Goal: Entertainment & Leisure: Consume media (video, audio)

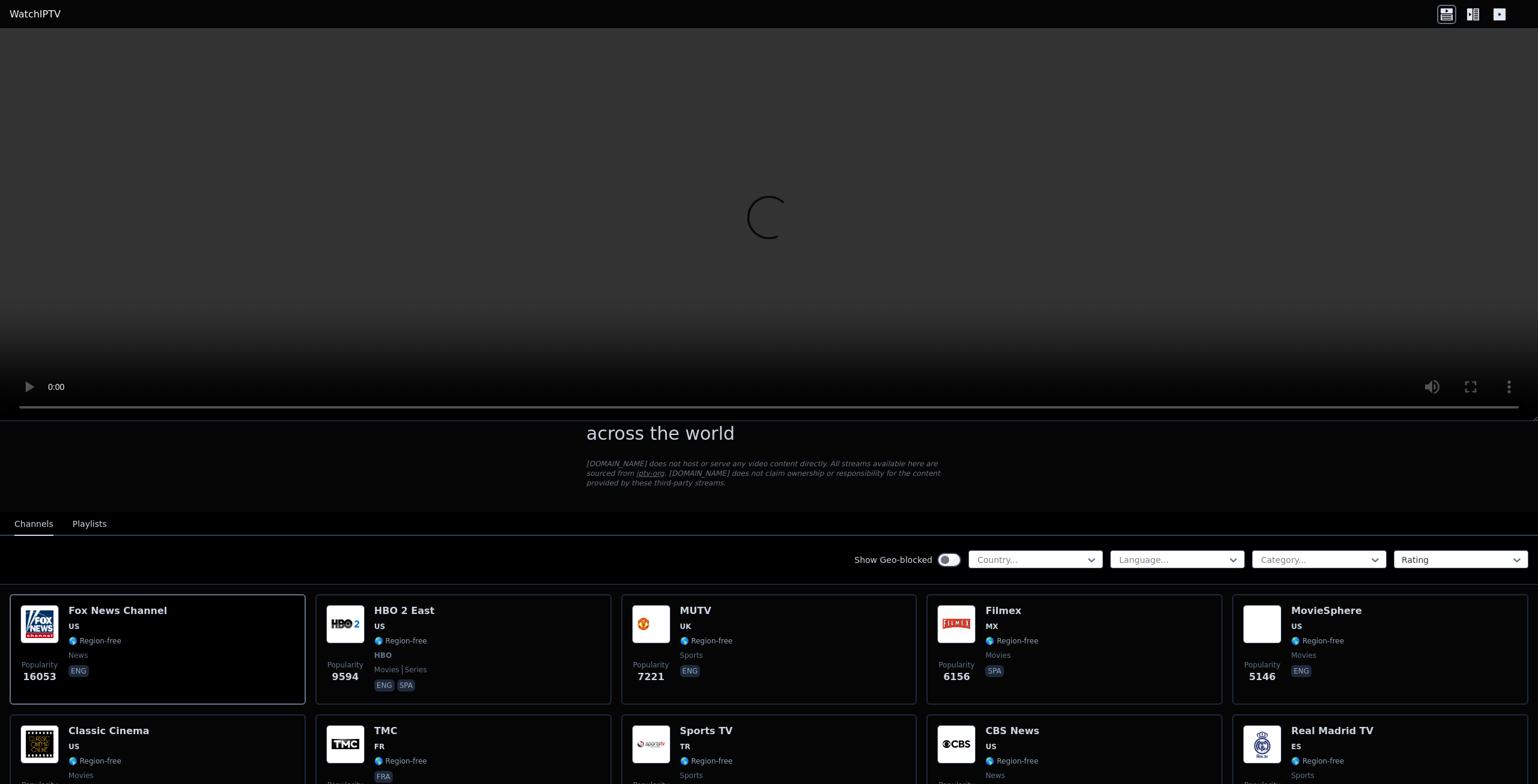
scroll to position [120, 0]
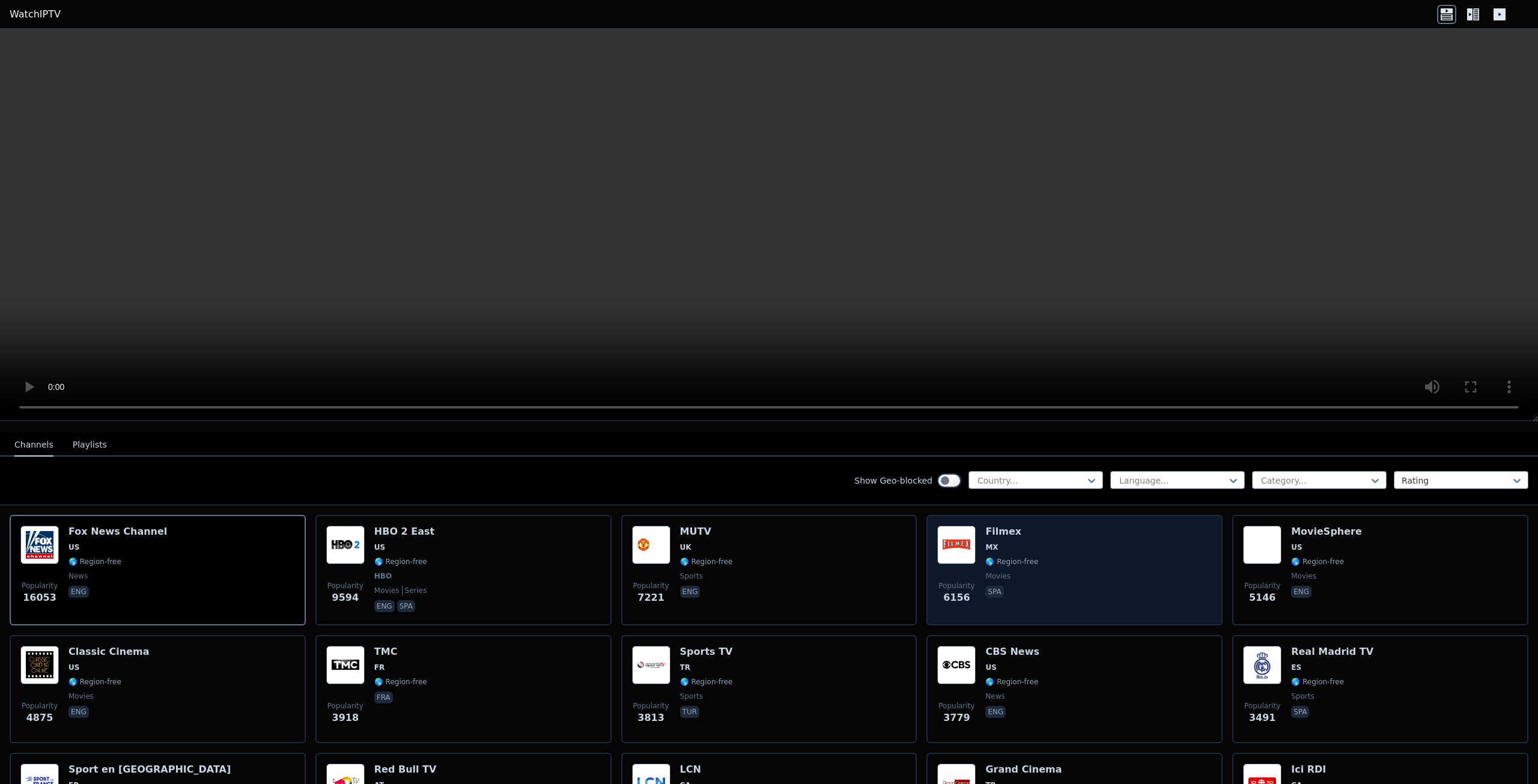
click at [943, 559] on div "Popularity 6156" at bounding box center [956, 569] width 39 height 89
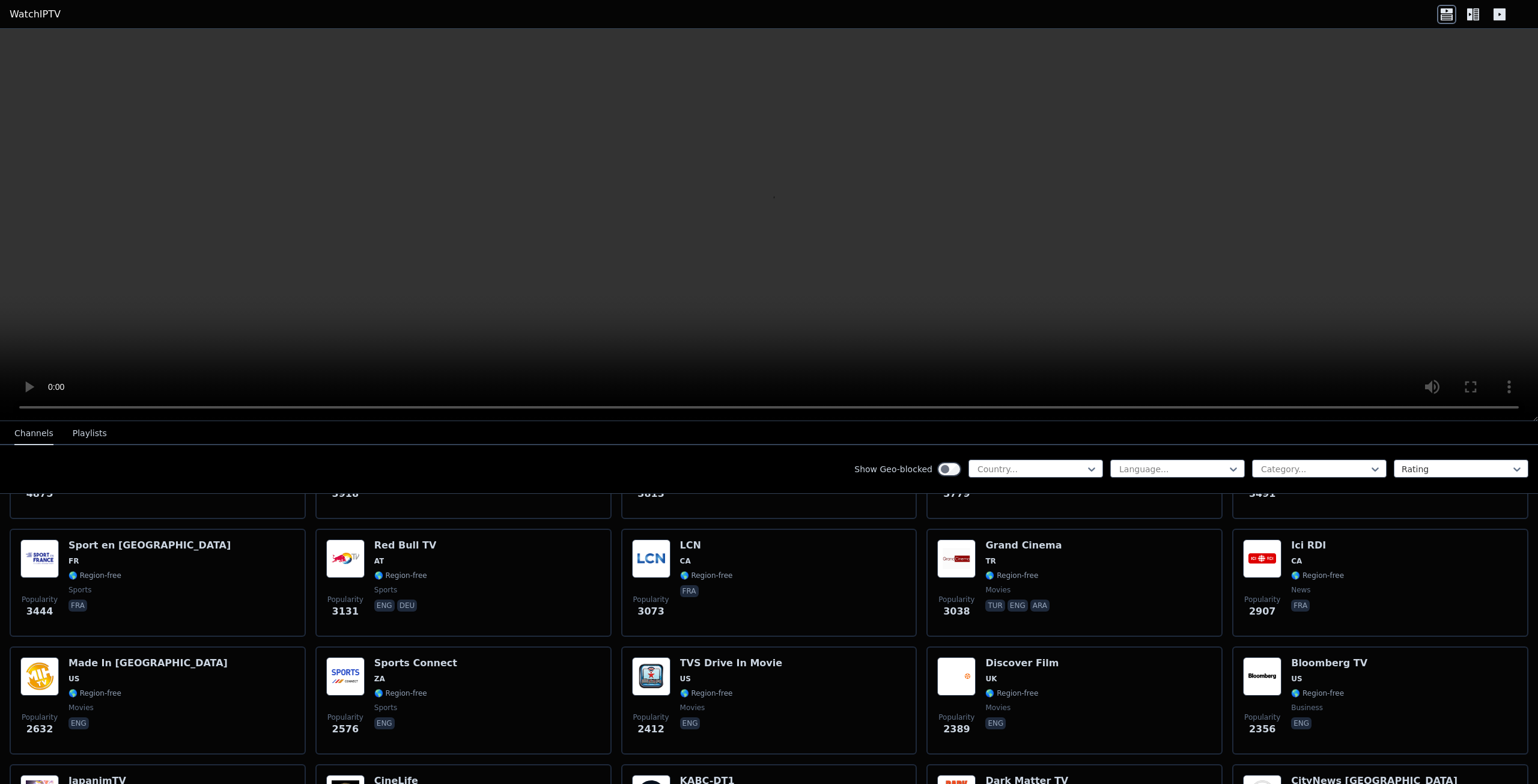
scroll to position [420, 0]
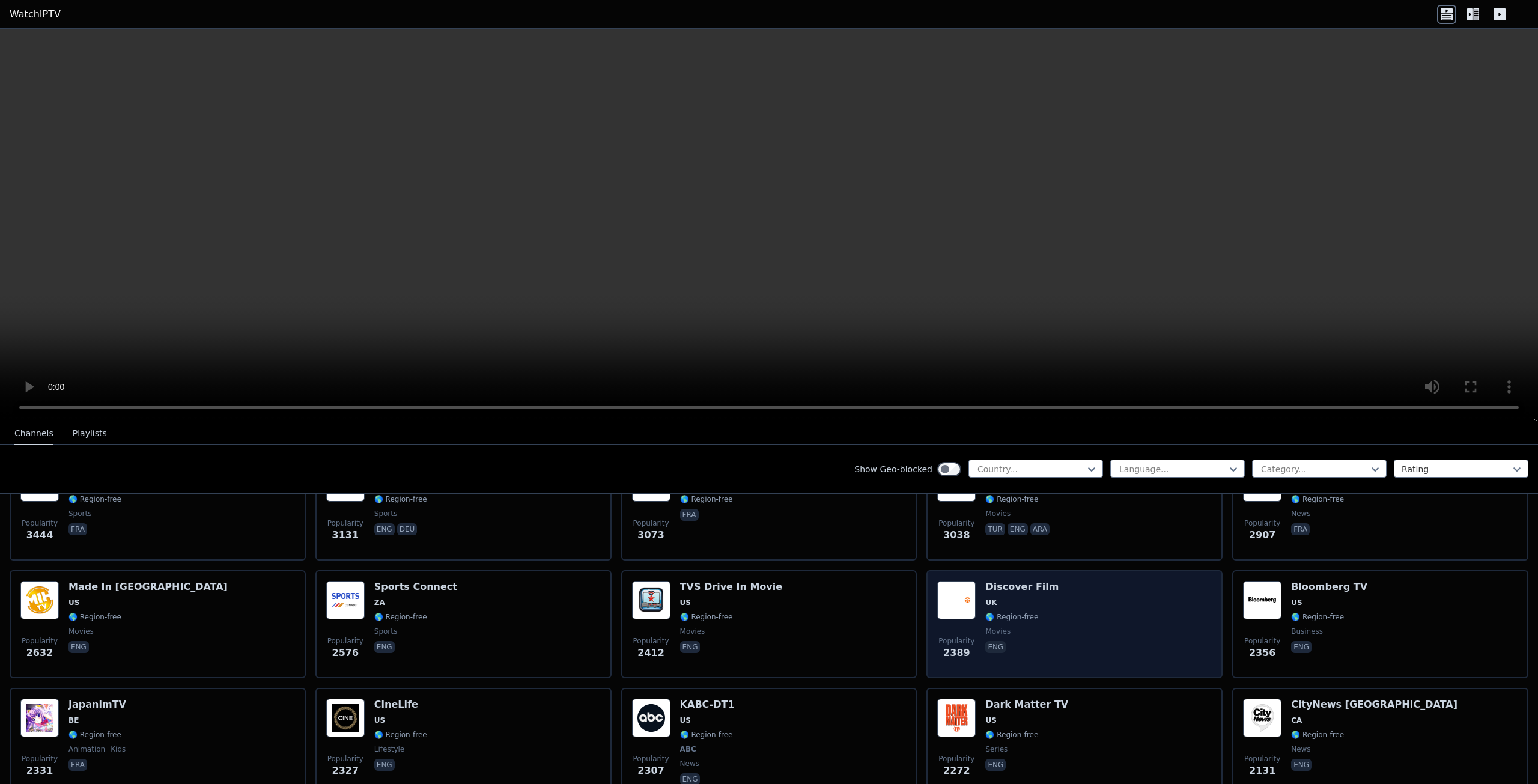
click at [963, 610] on div "Popularity 2389" at bounding box center [956, 624] width 39 height 87
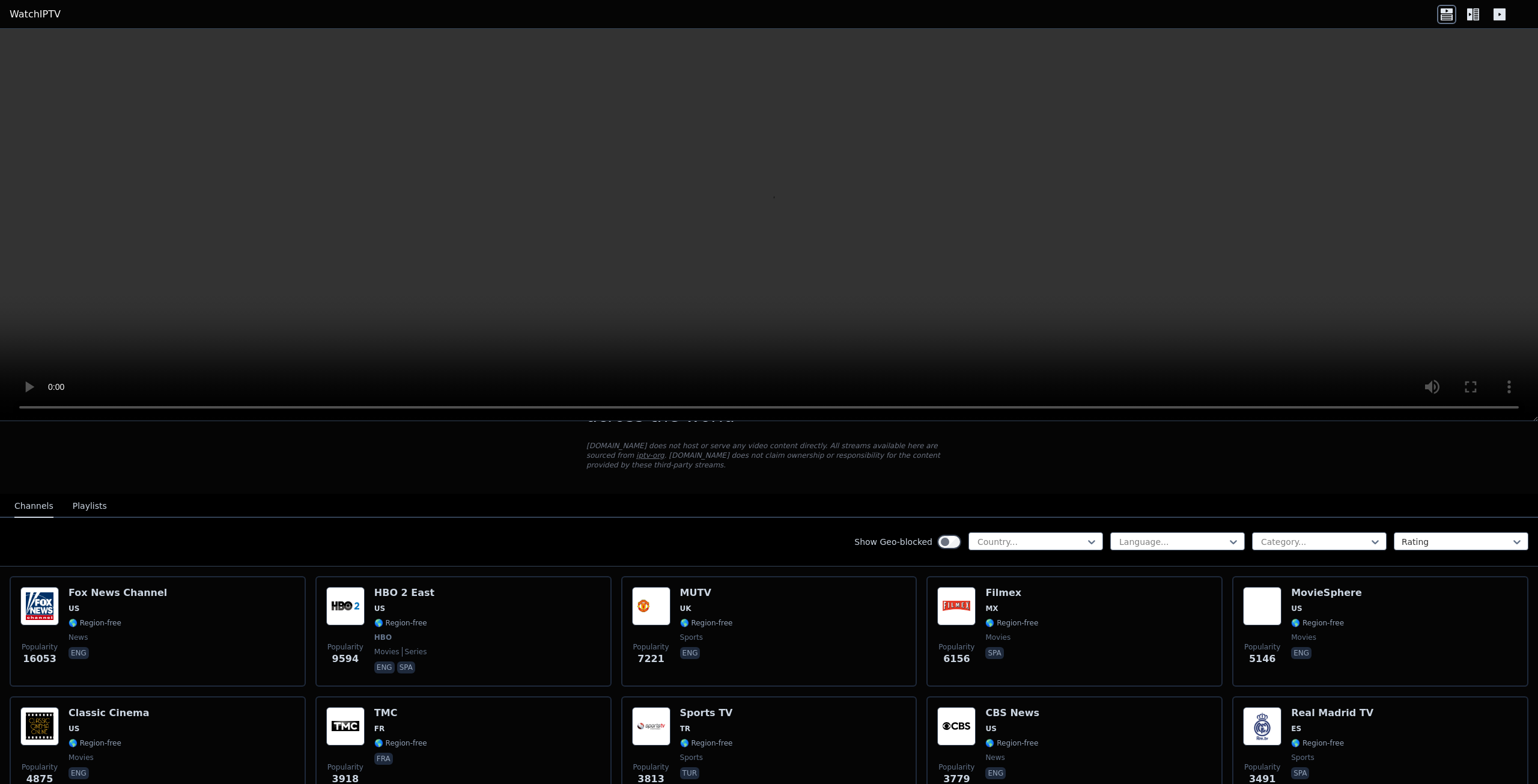
scroll to position [0, 0]
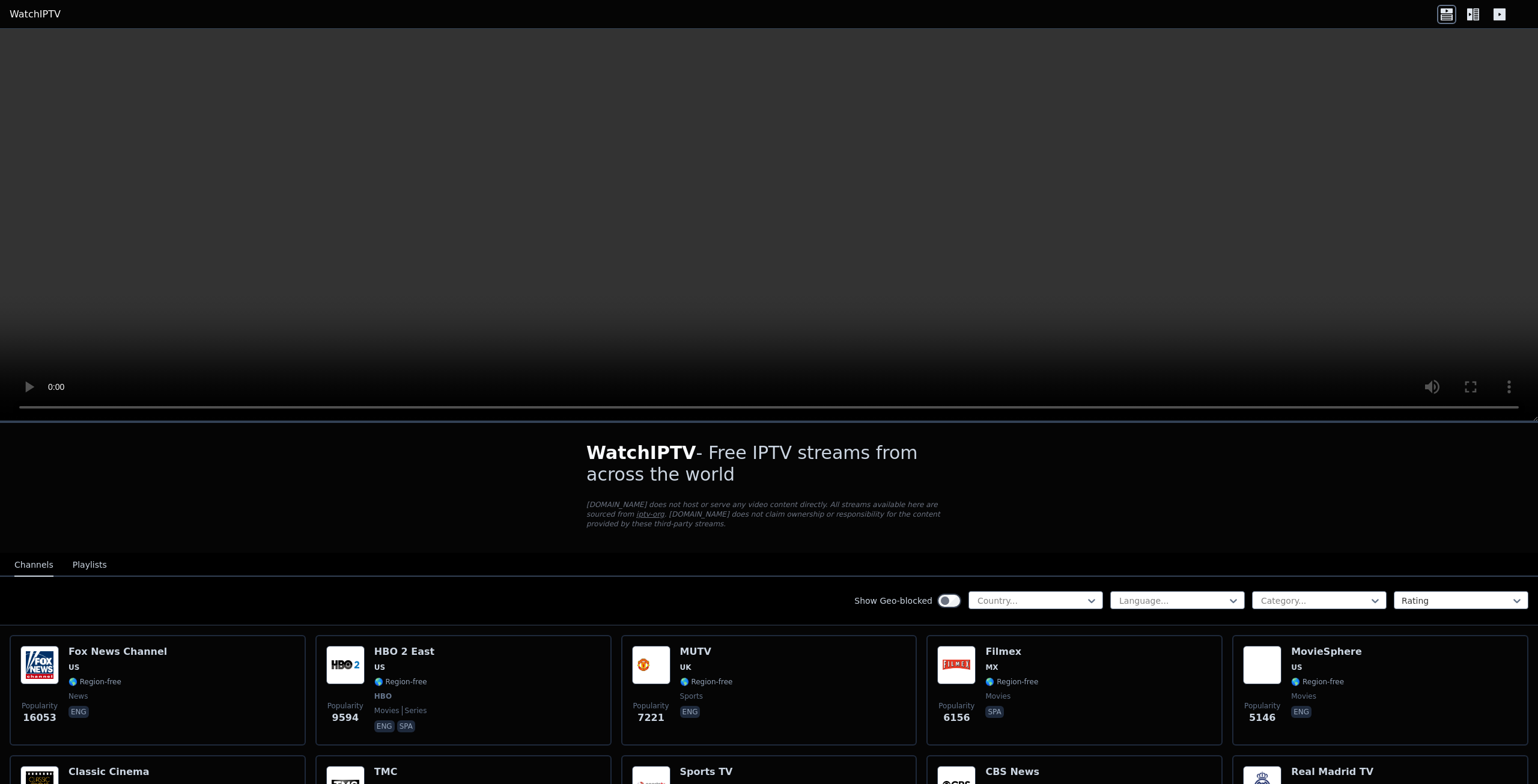
click at [1444, 10] on icon at bounding box center [1447, 11] width 12 height 5
click at [1488, 20] on div at bounding box center [1473, 14] width 72 height 19
click at [1498, 19] on icon at bounding box center [1499, 14] width 12 height 12
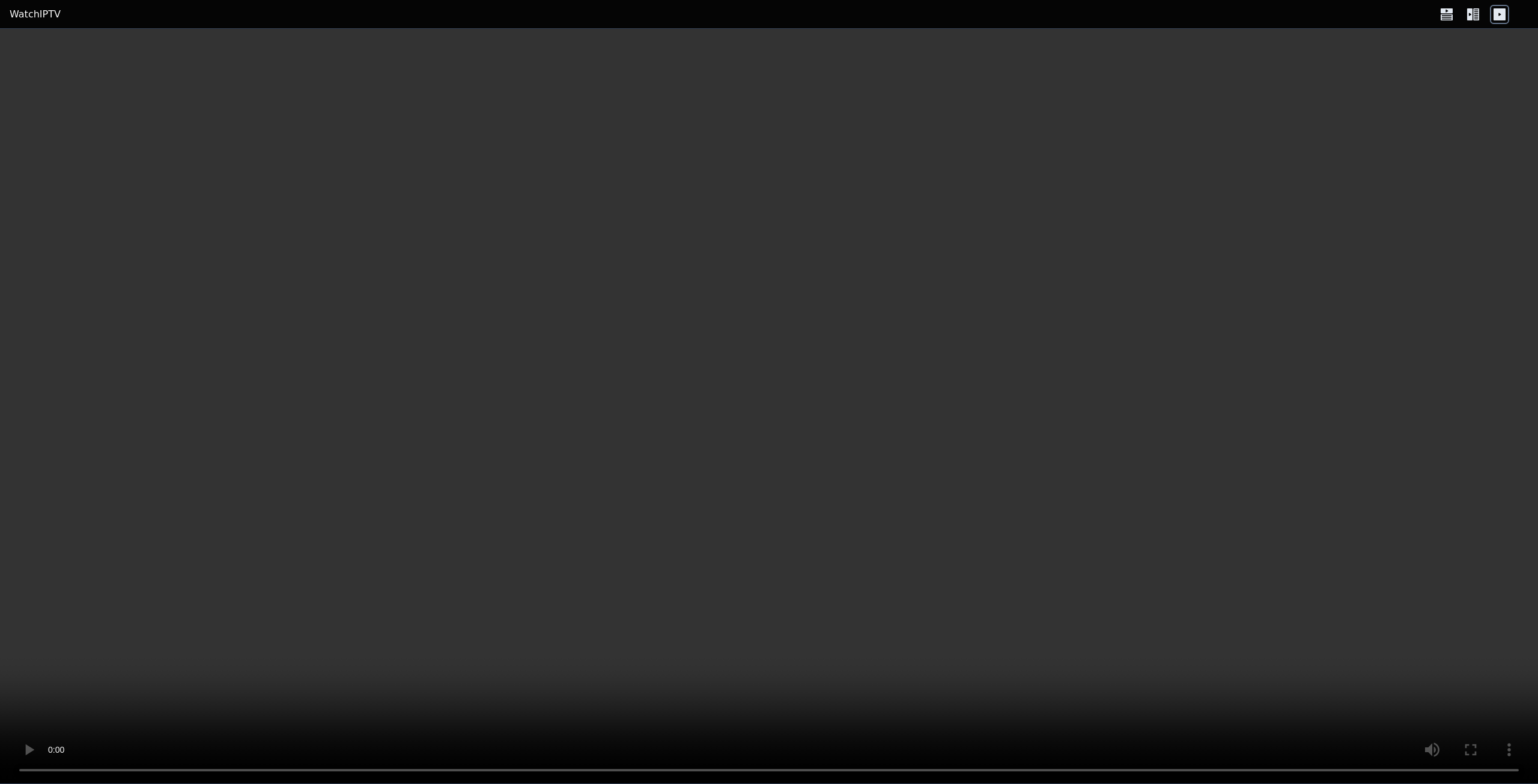
click at [1481, 17] on icon at bounding box center [1473, 14] width 19 height 19
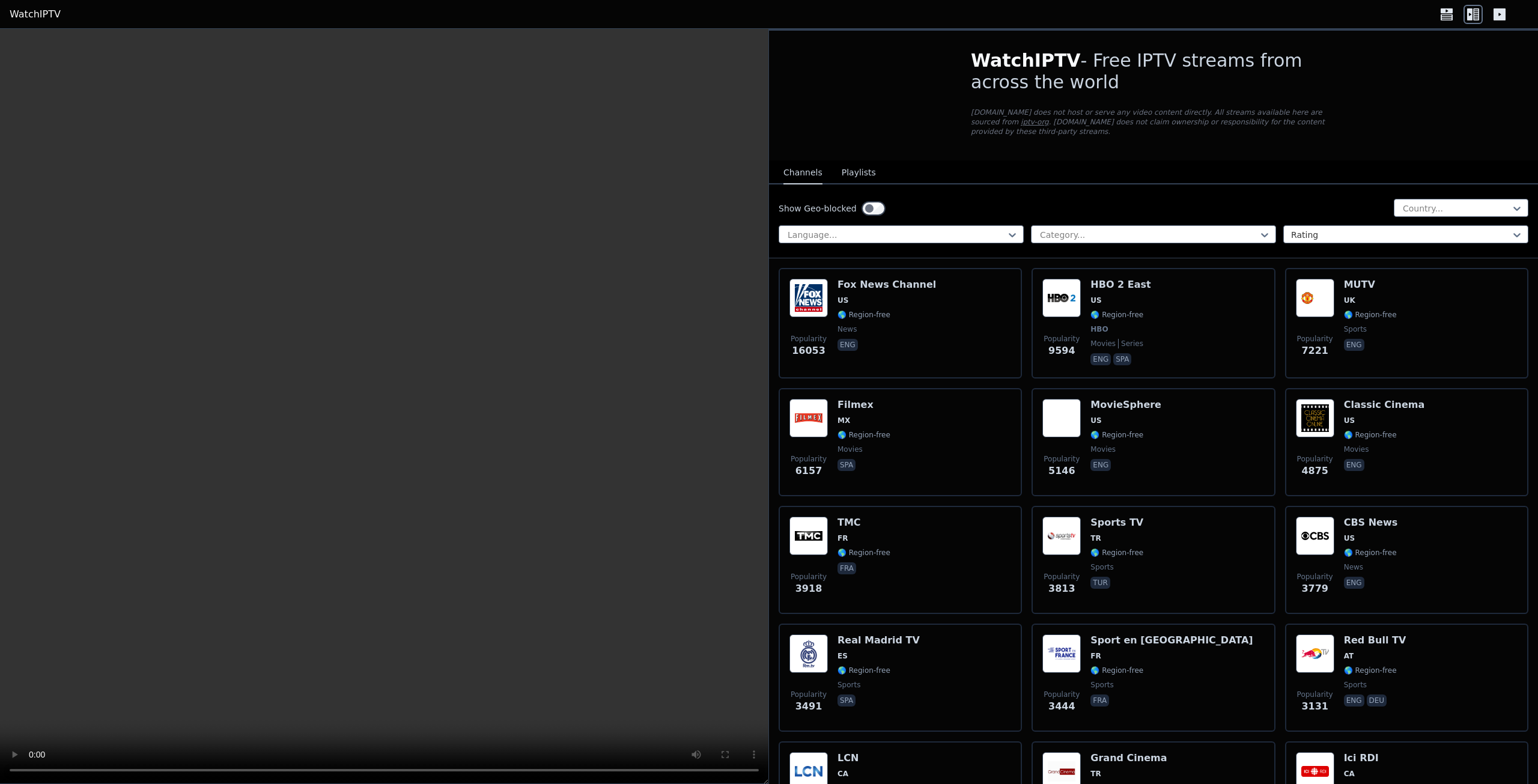
click at [1481, 14] on icon at bounding box center [1473, 14] width 19 height 19
click at [863, 225] on div "Language..." at bounding box center [901, 235] width 245 height 18
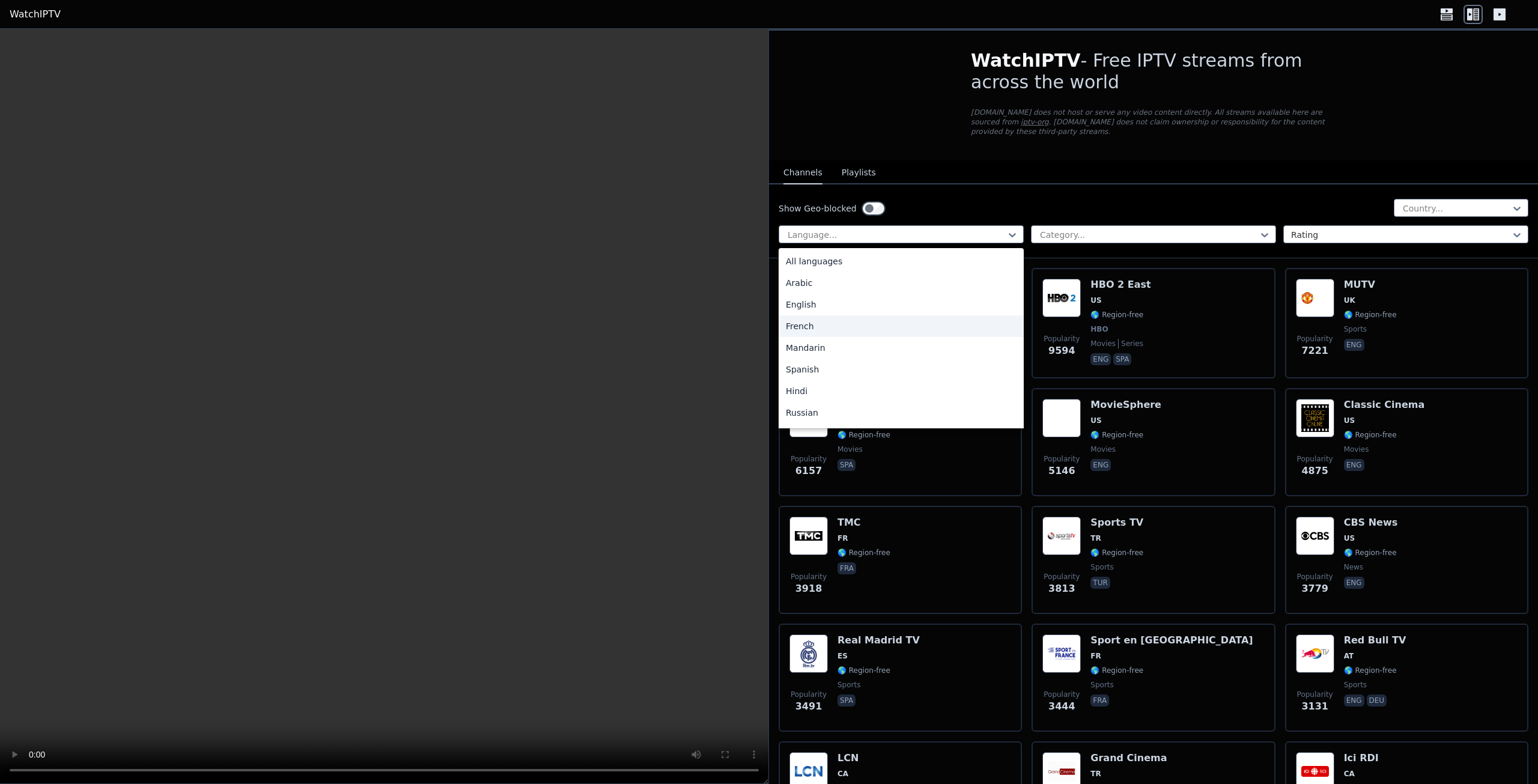
click at [834, 321] on div "French" at bounding box center [901, 326] width 245 height 21
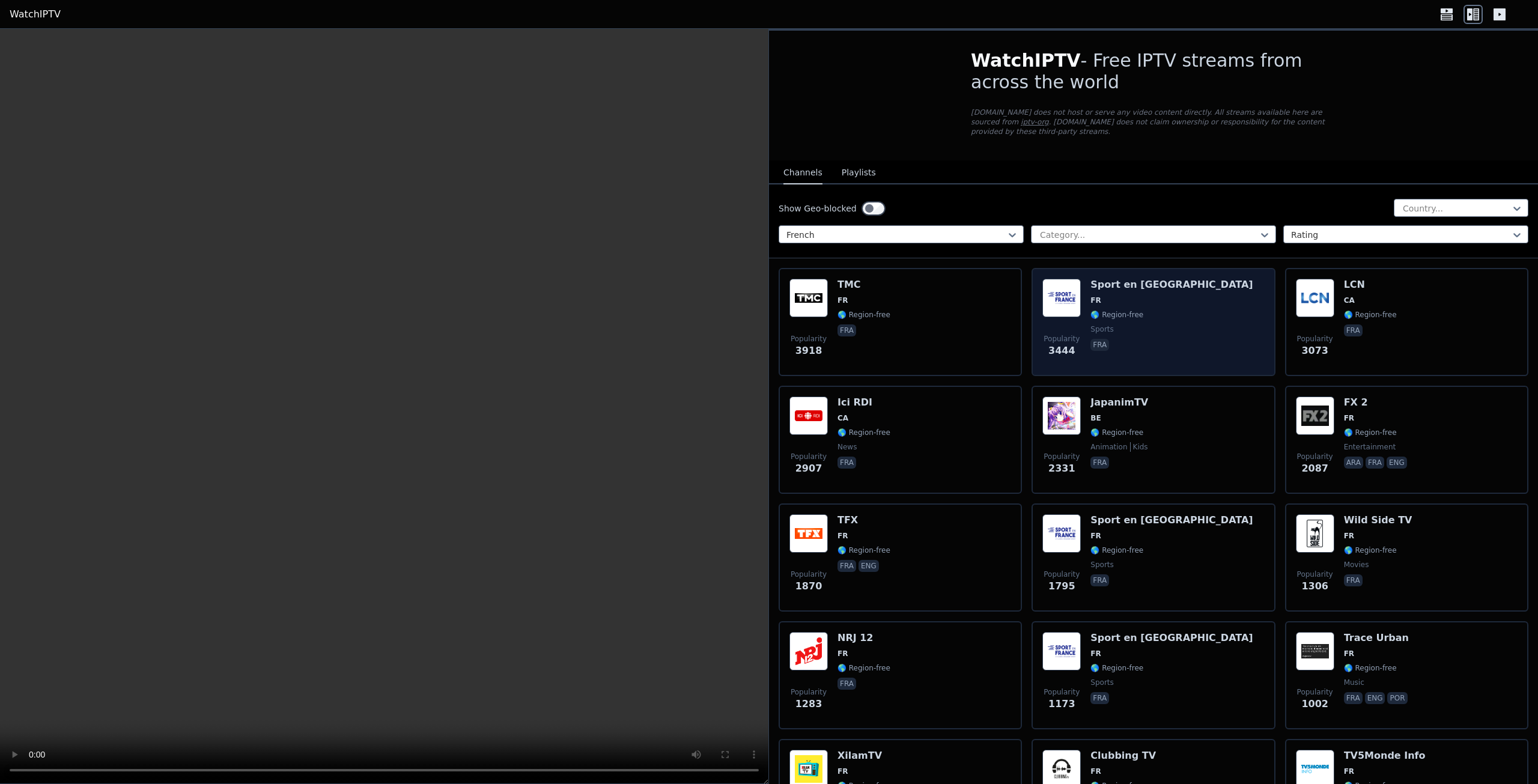
click at [1097, 324] on span "sports" at bounding box center [1101, 329] width 23 height 10
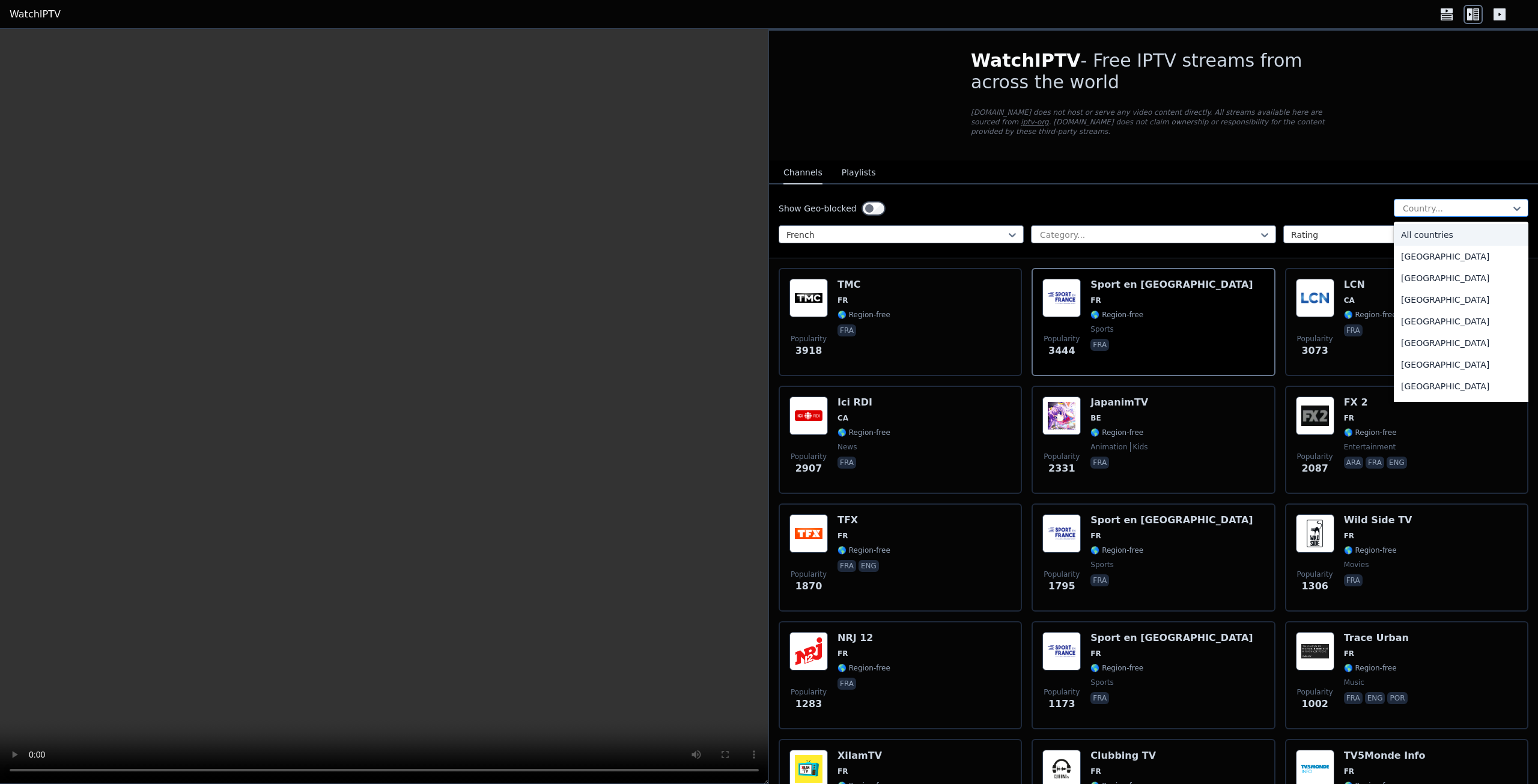
click at [1464, 203] on div at bounding box center [1456, 209] width 109 height 12
type input "**"
click at [1420, 271] on div "[GEOGRAPHIC_DATA]" at bounding box center [1461, 278] width 134 height 21
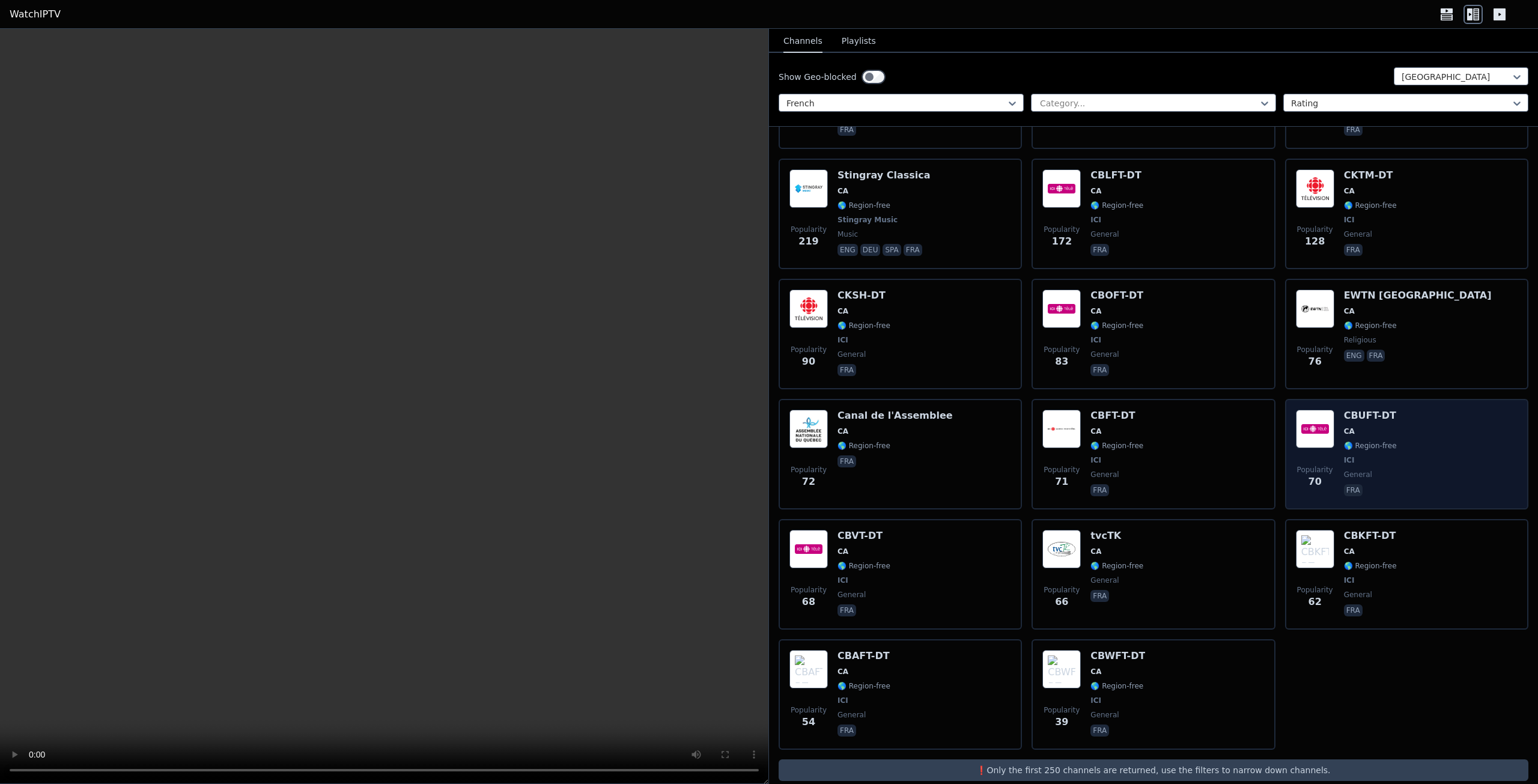
scroll to position [356, 0]
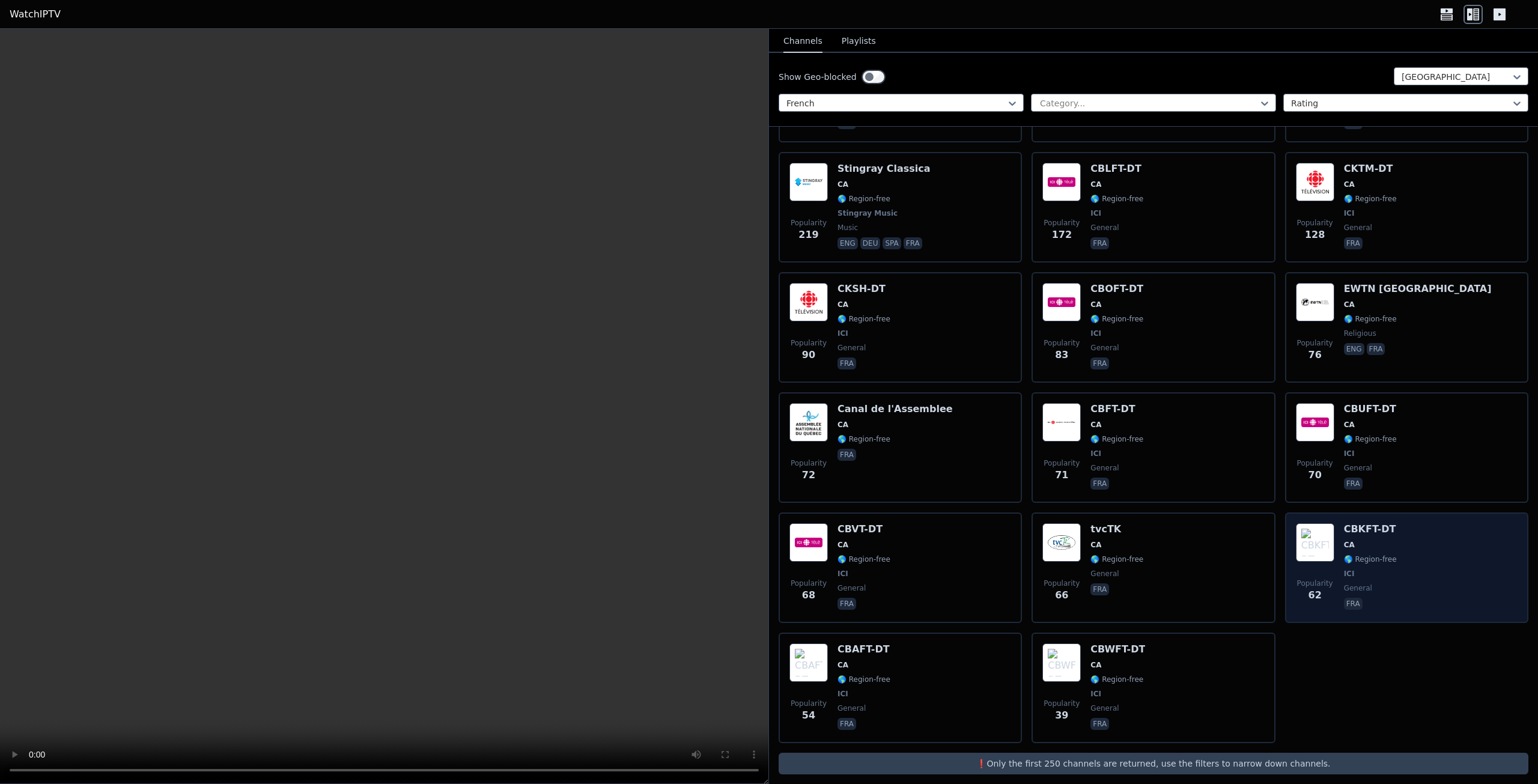
click at [1355, 524] on h6 "CBKFT-DT" at bounding box center [1370, 529] width 53 height 12
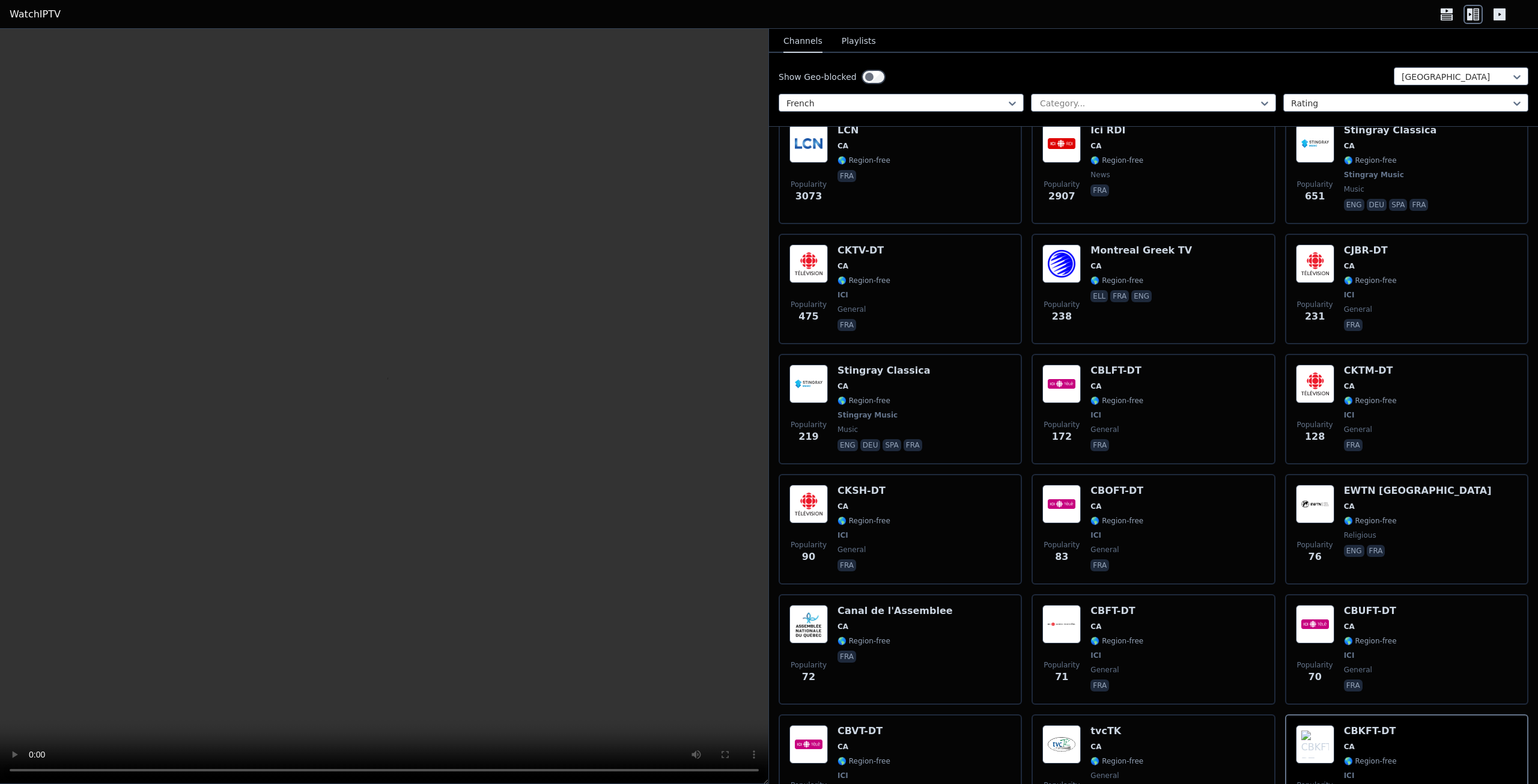
scroll to position [0, 0]
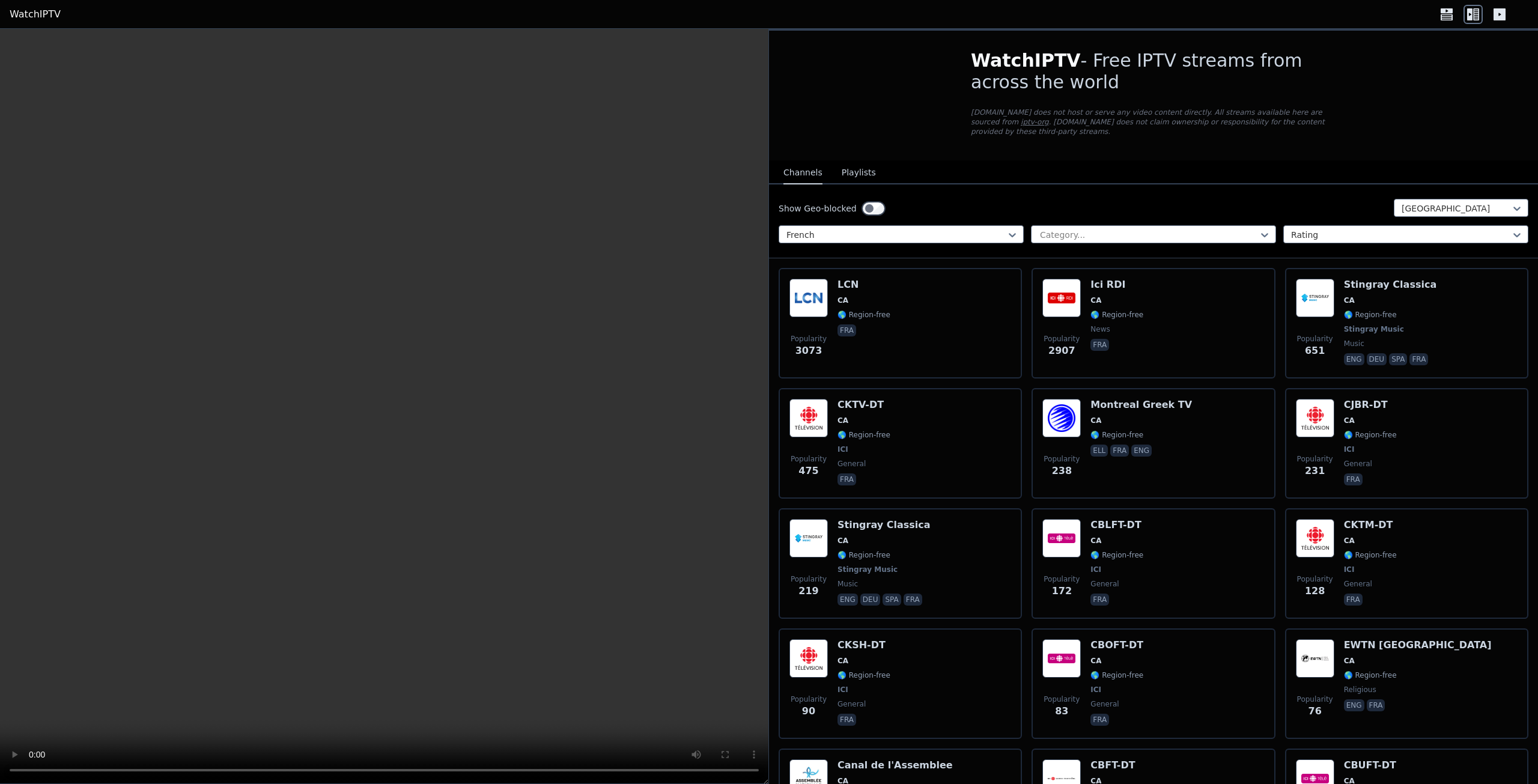
click at [33, 16] on link "WatchIPTV" at bounding box center [35, 14] width 51 height 14
click at [1497, 19] on icon at bounding box center [1499, 14] width 12 height 12
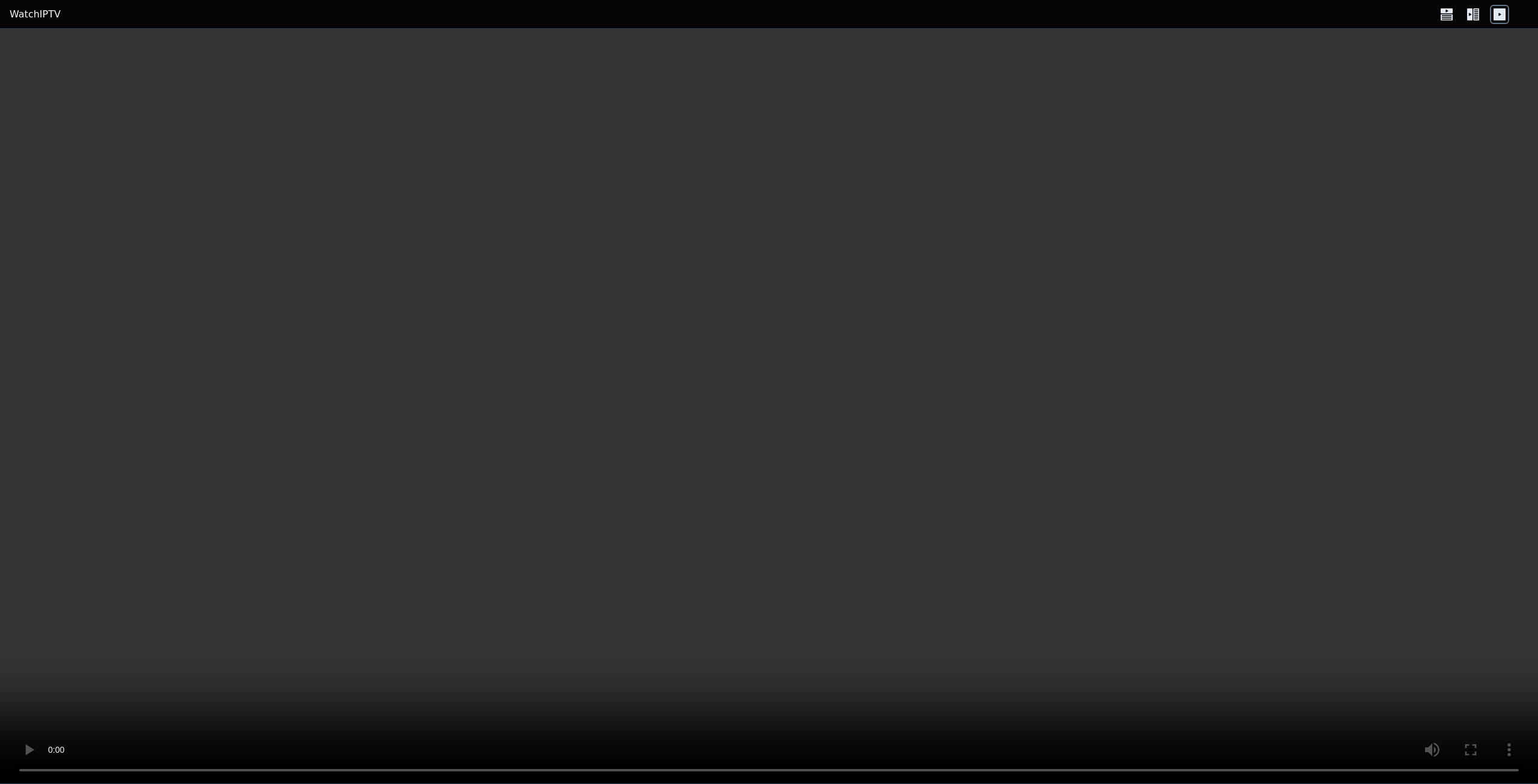
click at [1443, 16] on icon at bounding box center [1447, 17] width 12 height 6
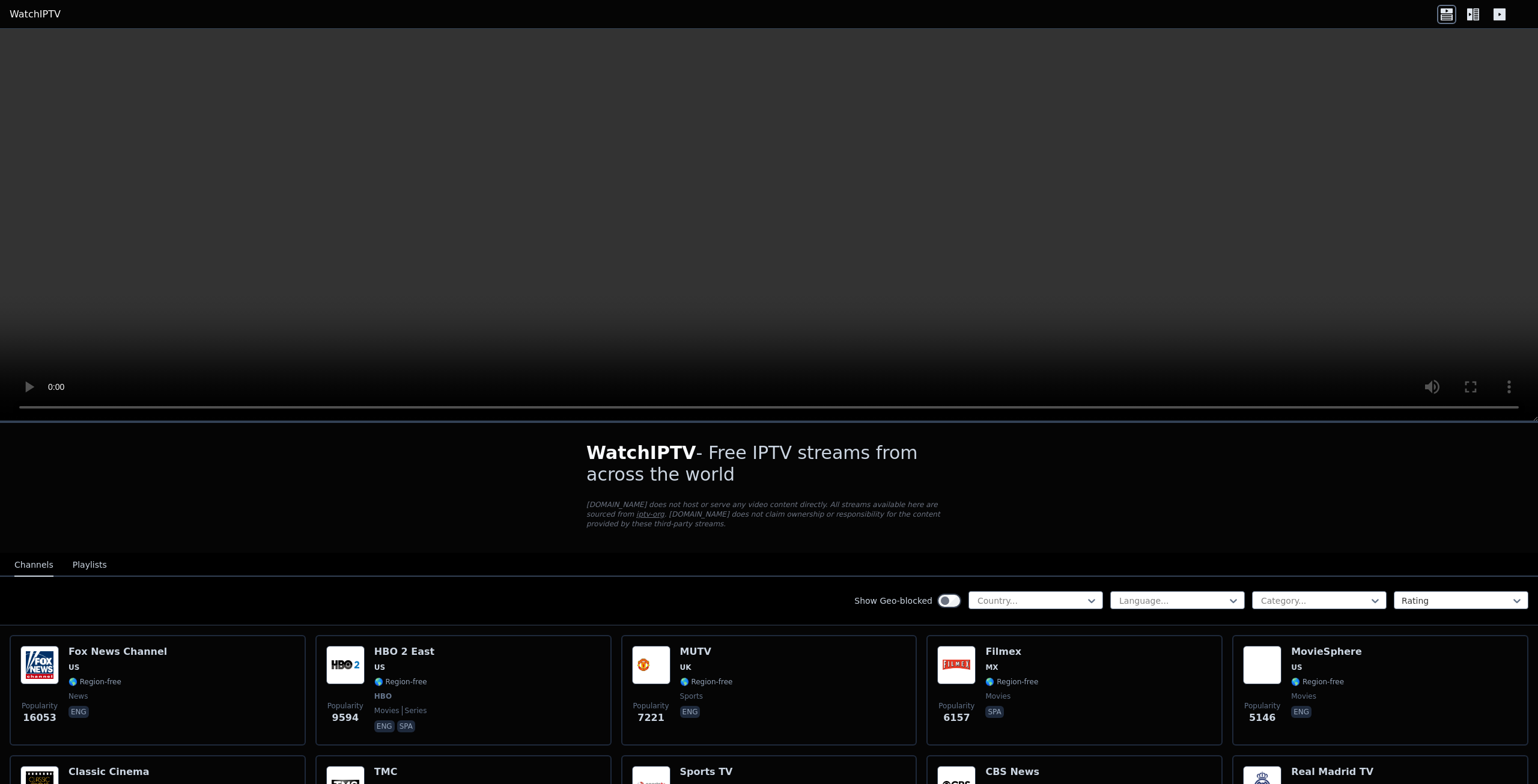
click at [664, 510] on link "iptv-org" at bounding box center [650, 514] width 28 height 8
click at [79, 554] on button "Playlists" at bounding box center [90, 565] width 34 height 23
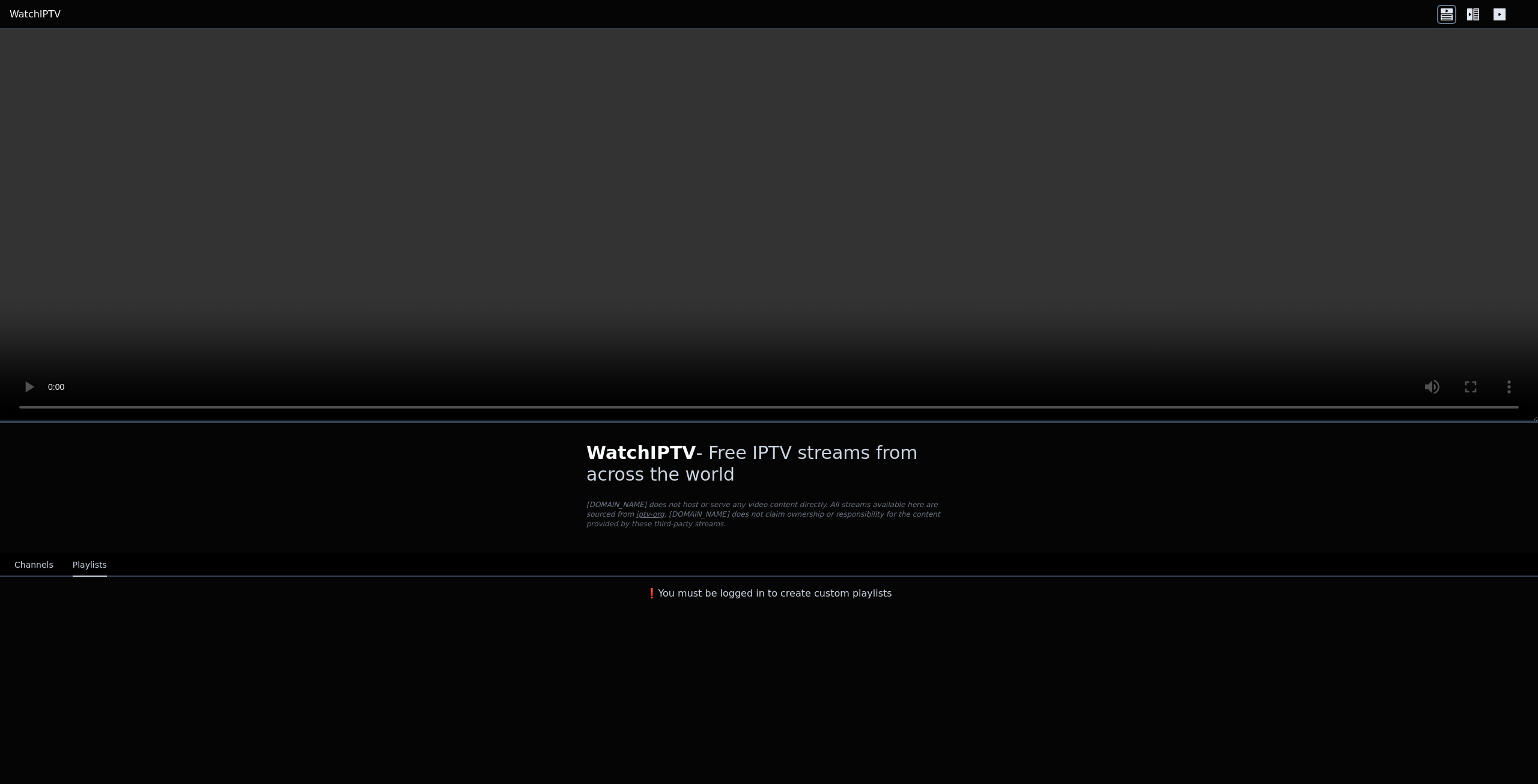
click at [43, 563] on button "Channels" at bounding box center [33, 565] width 39 height 23
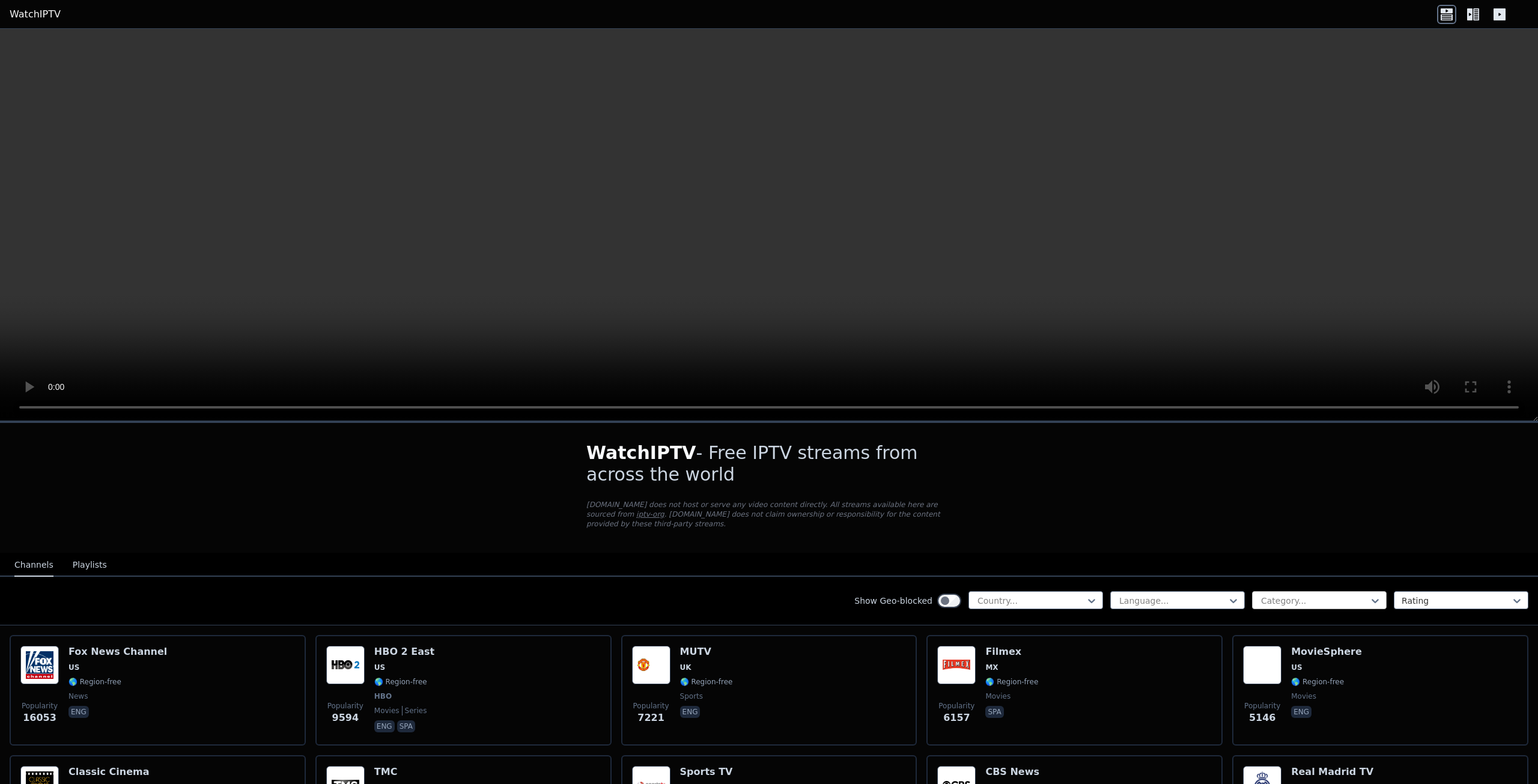
click at [1305, 594] on div at bounding box center [1314, 600] width 109 height 12
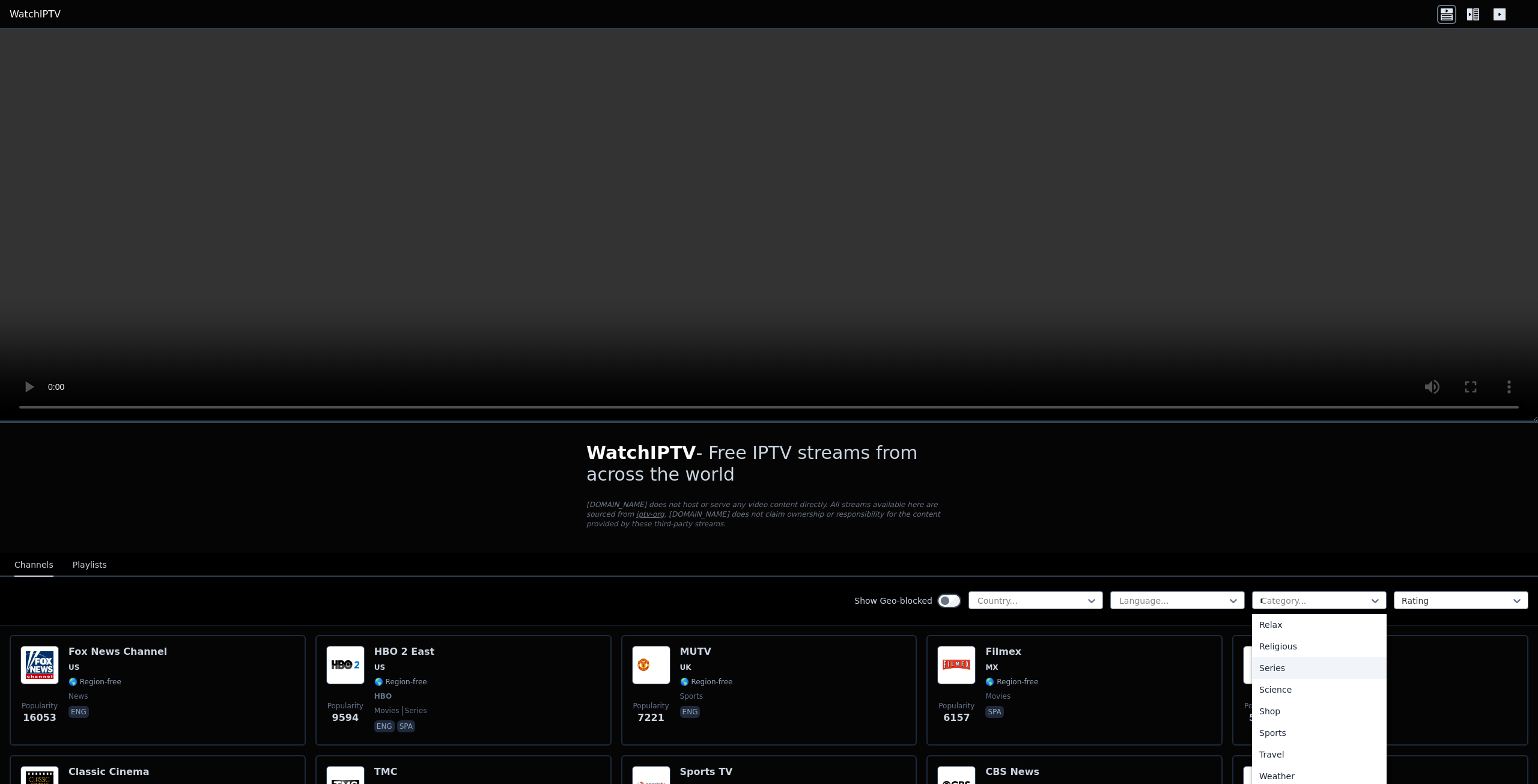
scroll to position [132, 0]
type input "*"
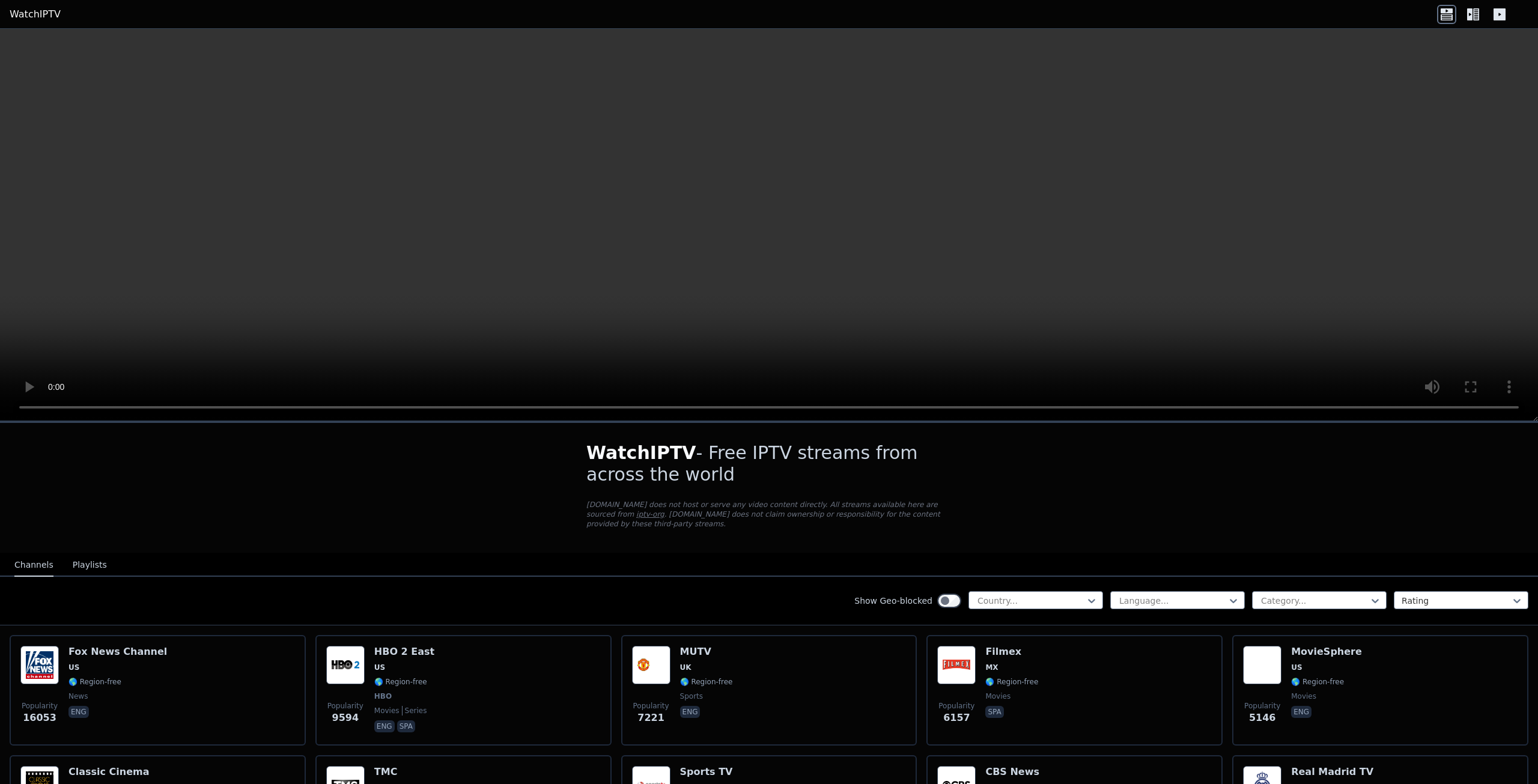
click at [1418, 236] on video at bounding box center [769, 225] width 1538 height 392
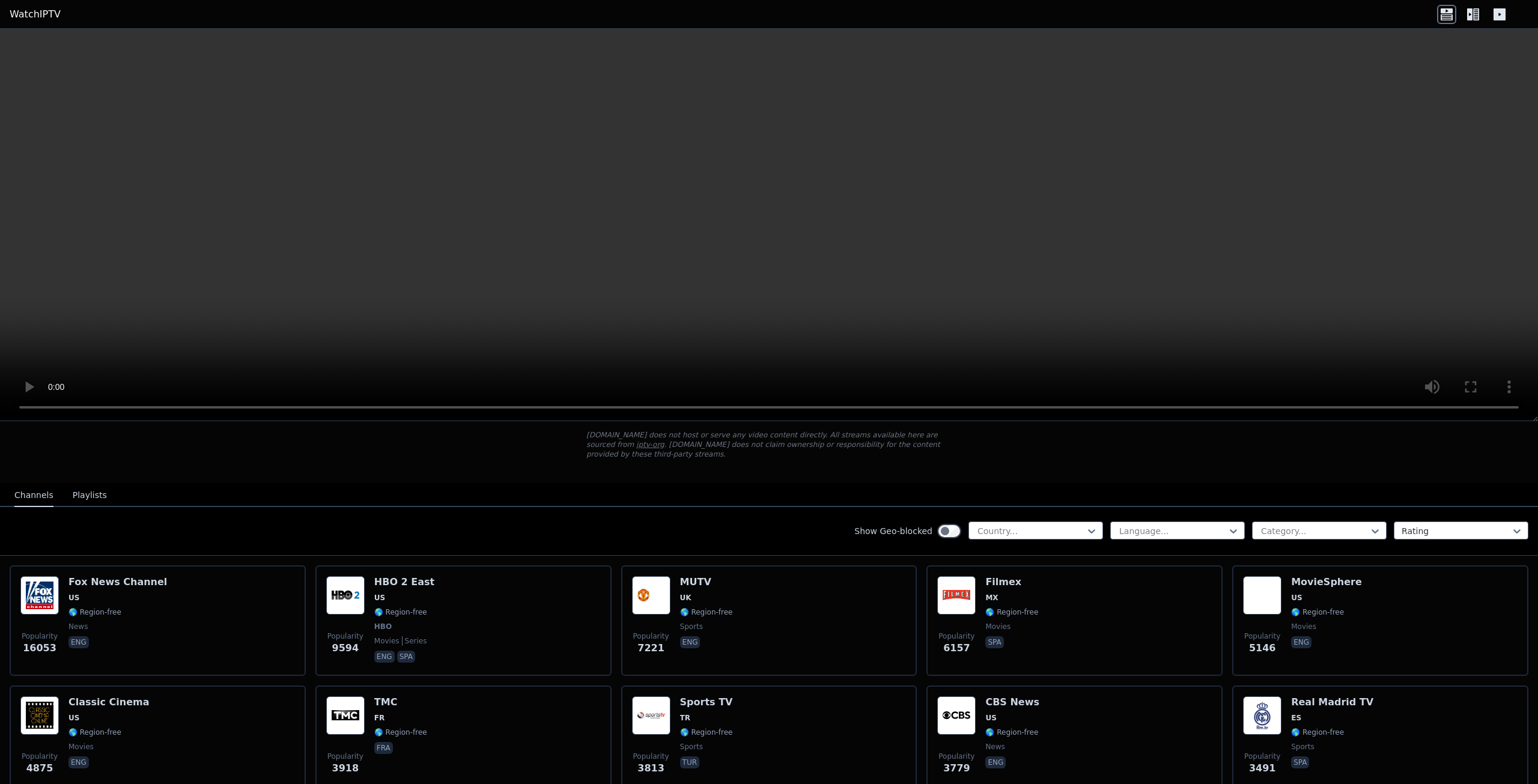
scroll to position [60, 0]
